Goal: Information Seeking & Learning: Stay updated

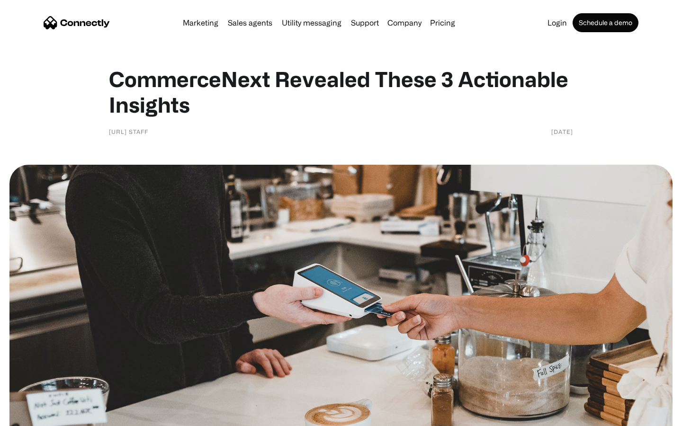
scroll to position [652, 0]
